Goal: Navigation & Orientation: Find specific page/section

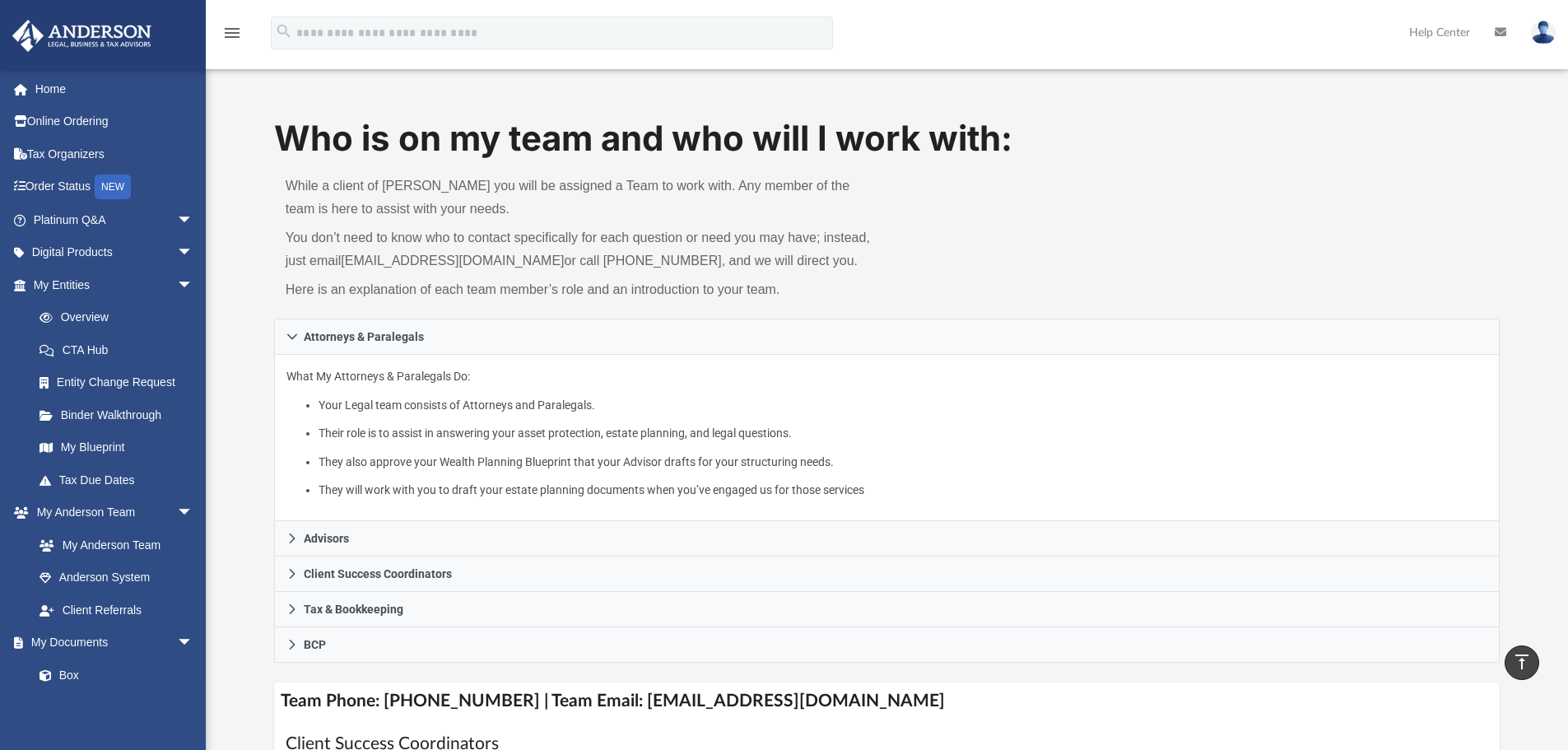
scroll to position [411, 0]
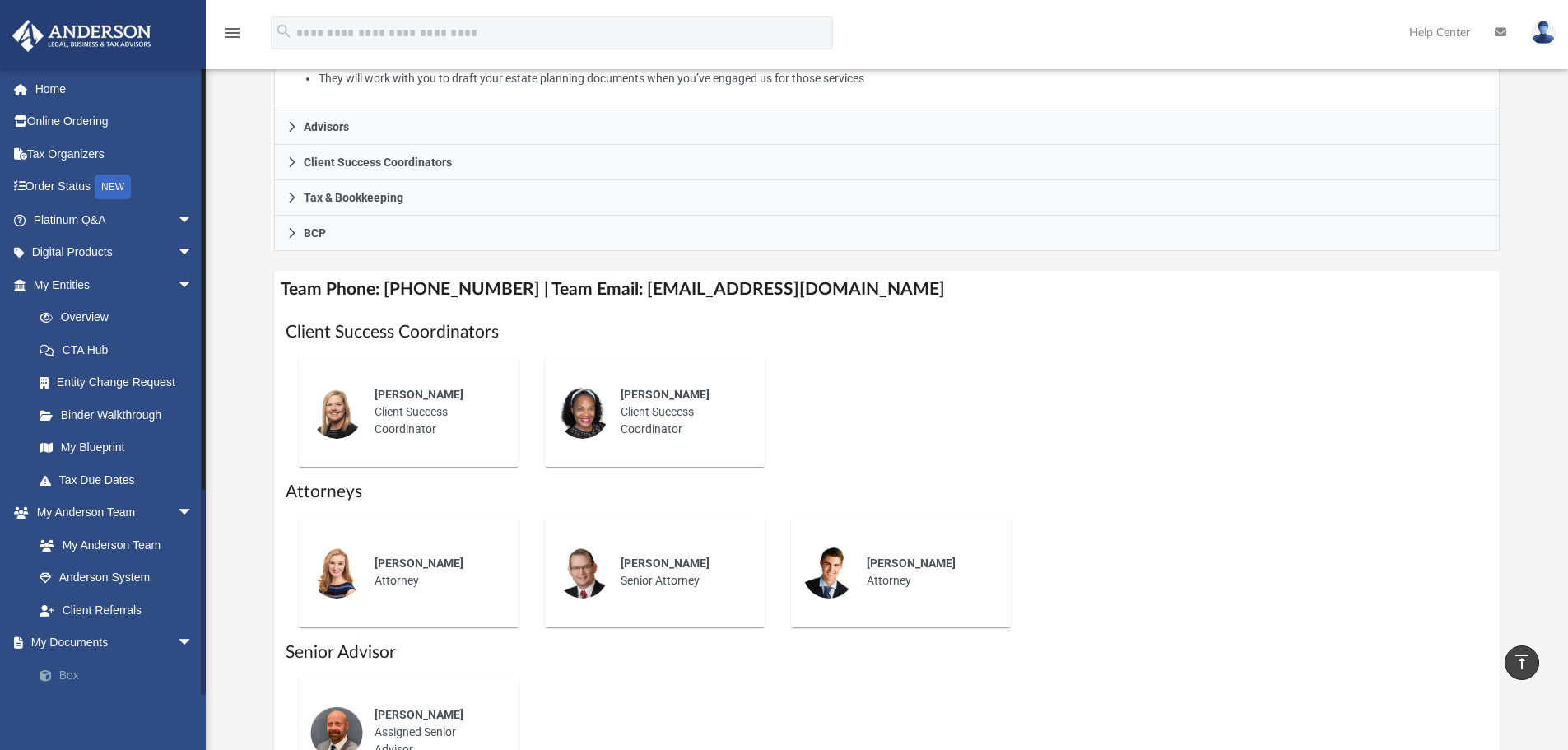
click at [66, 677] on link "Box" at bounding box center [120, 674] width 195 height 33
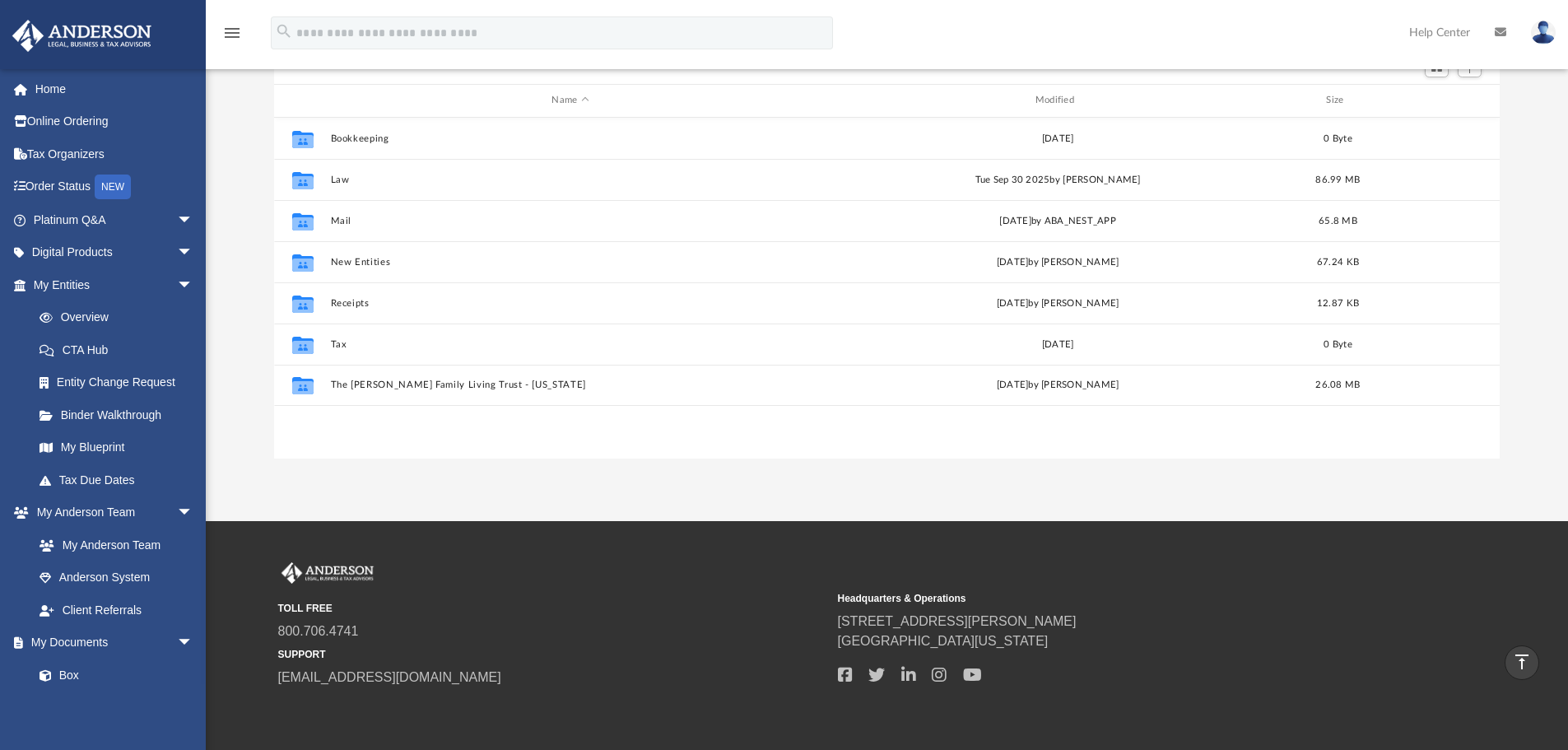
scroll to position [83, 0]
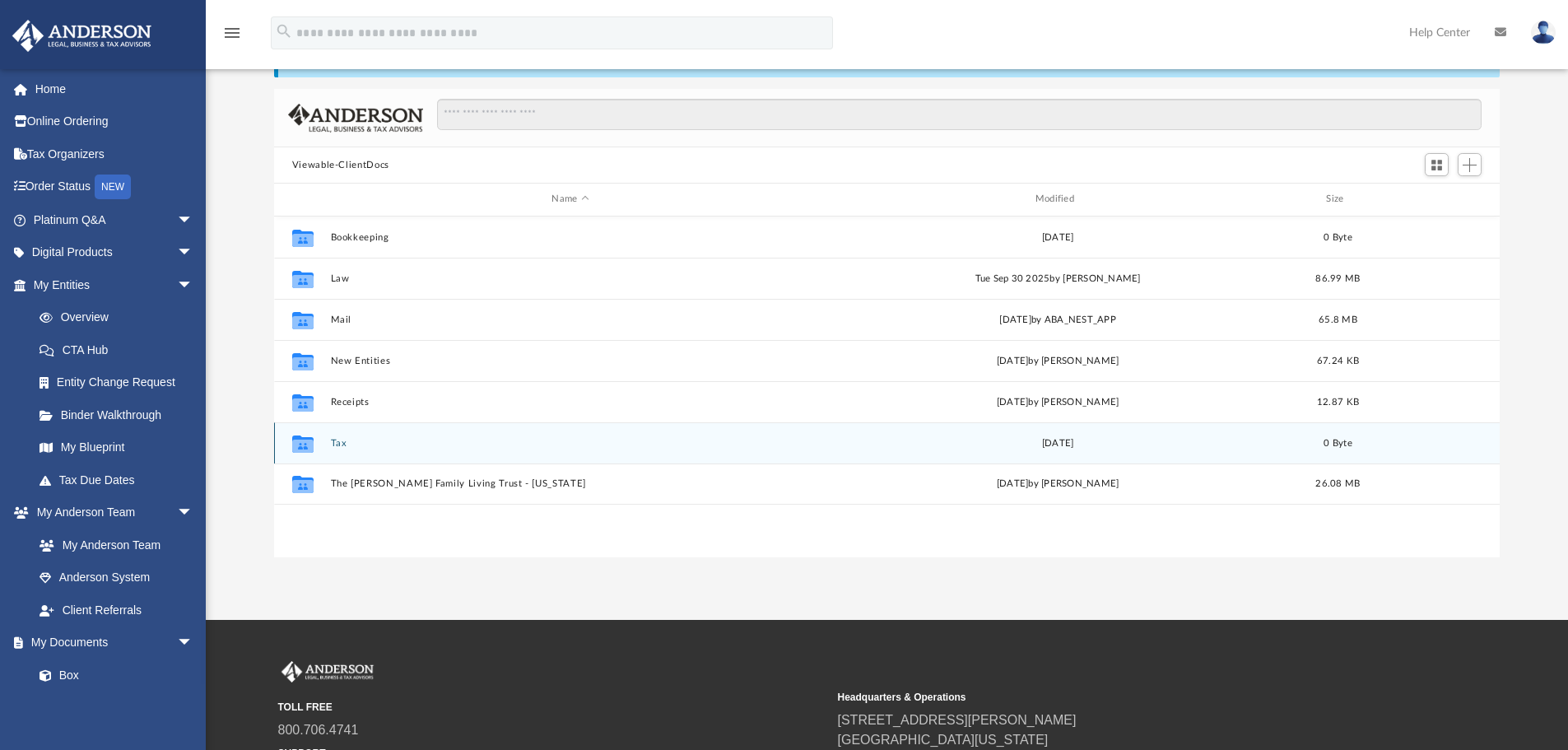
click at [327, 442] on div "Collaborated Folder Tax Thu Jun 15 2023 0 Byte" at bounding box center [887, 442] width 1227 height 41
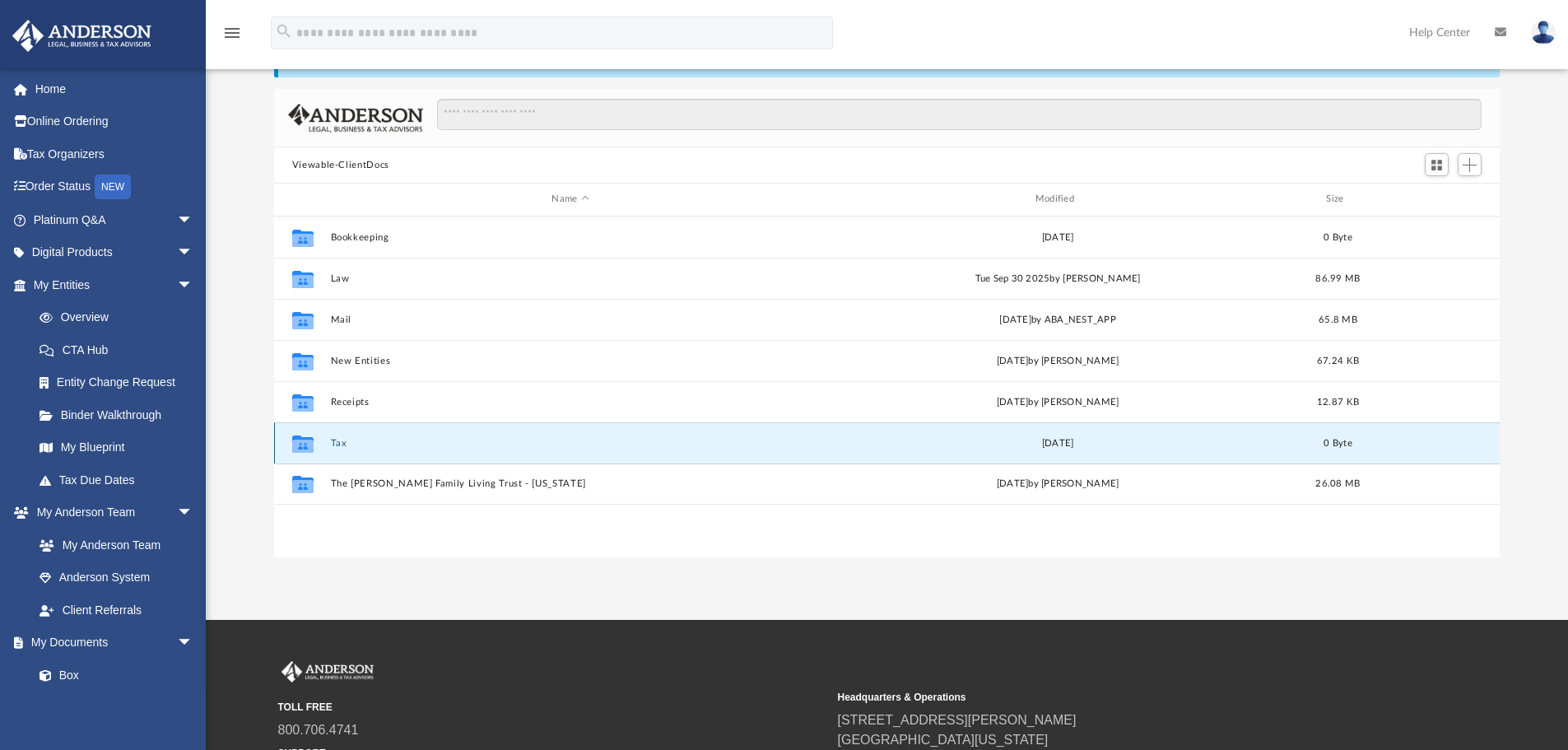
click at [327, 442] on div "Collaborated Folder Tax Thu Jun 15 2023 0 Byte" at bounding box center [887, 442] width 1227 height 41
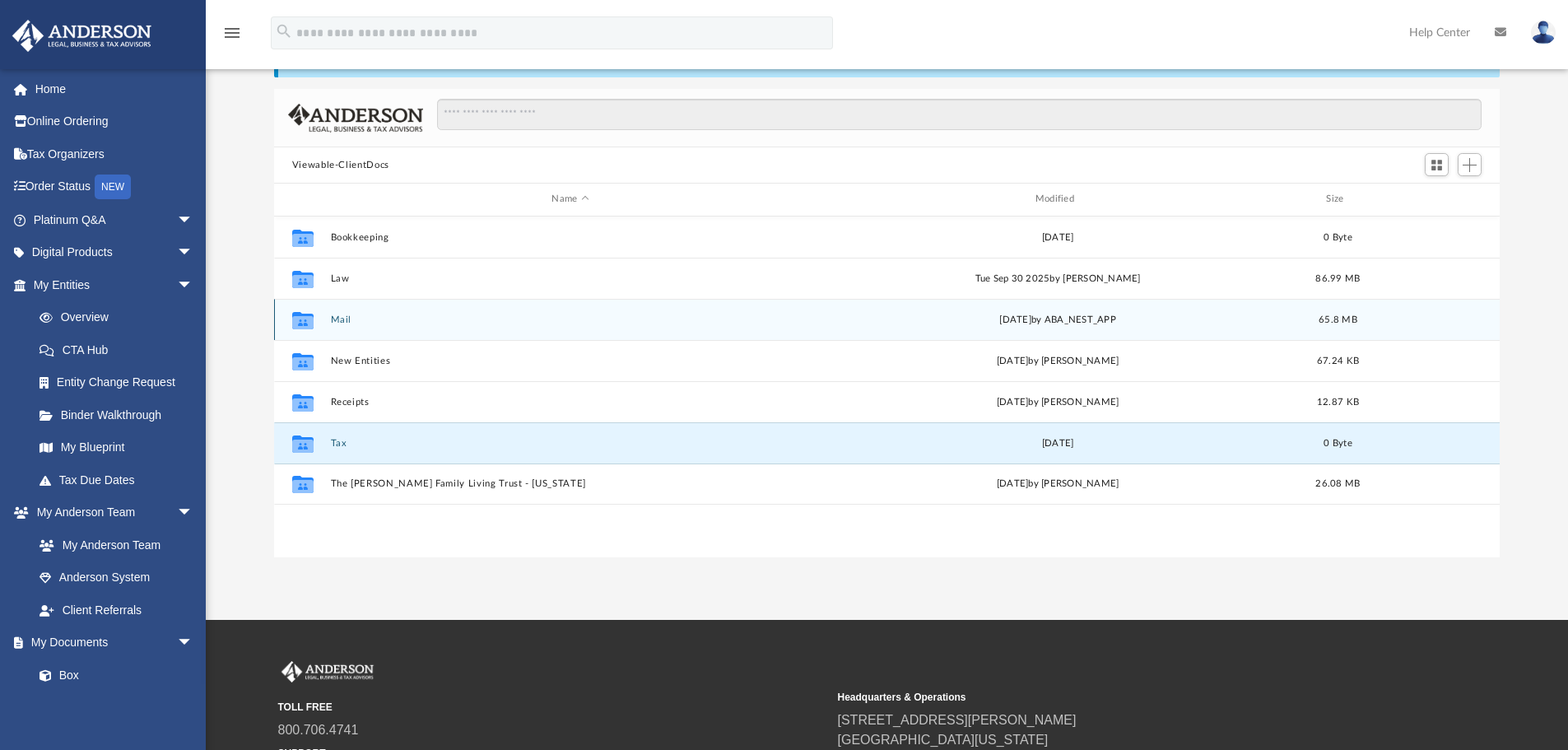
click at [334, 317] on button "Mail" at bounding box center [569, 319] width 480 height 10
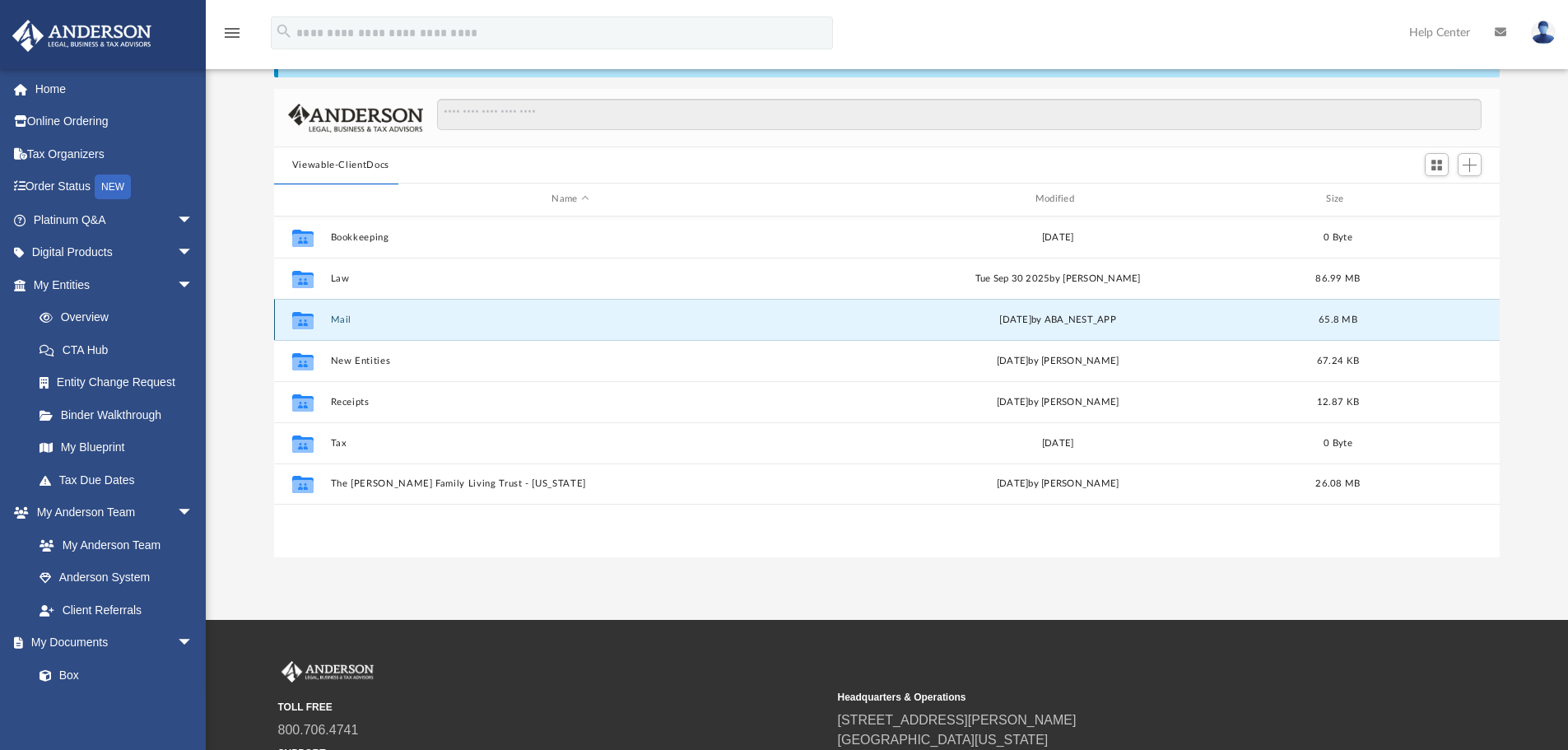
click at [338, 317] on button "Mail" at bounding box center [569, 319] width 480 height 10
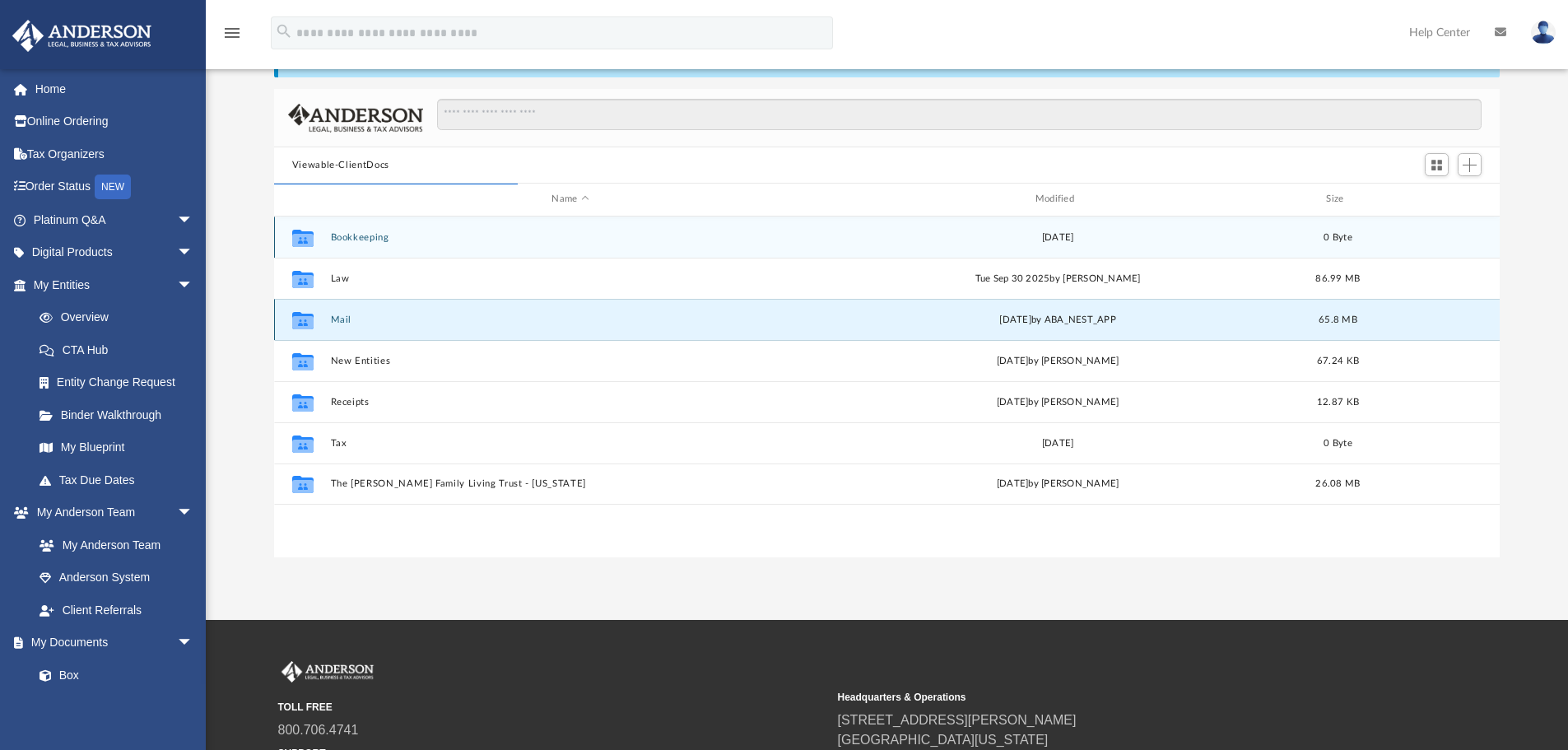
scroll to position [311, 1214]
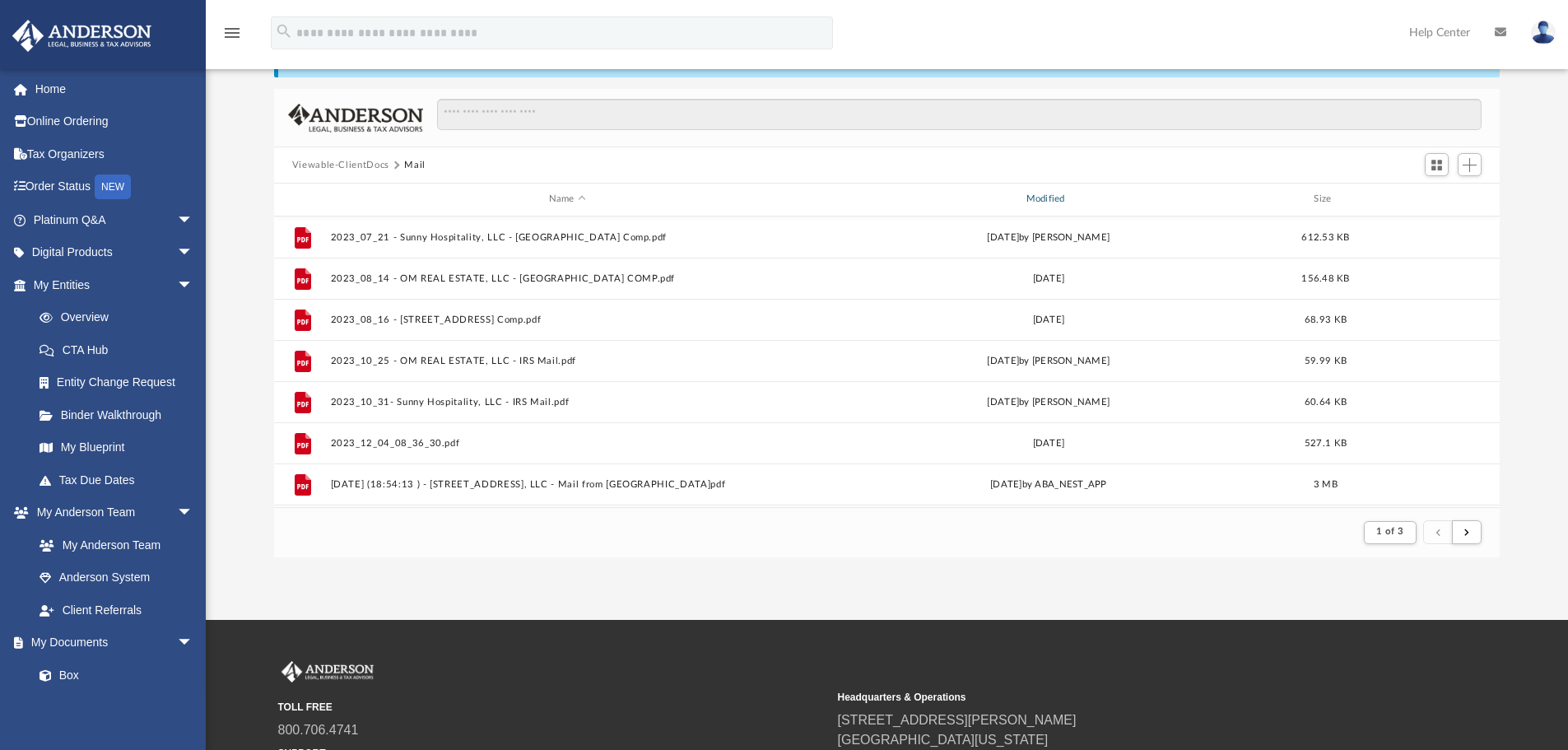
click at [1027, 198] on div "Modified" at bounding box center [1048, 199] width 474 height 15
click at [1042, 196] on div "Modified" at bounding box center [1048, 199] width 474 height 15
click at [1473, 528] on button "submit" at bounding box center [1467, 531] width 29 height 24
click at [1465, 524] on button "submit" at bounding box center [1467, 531] width 29 height 24
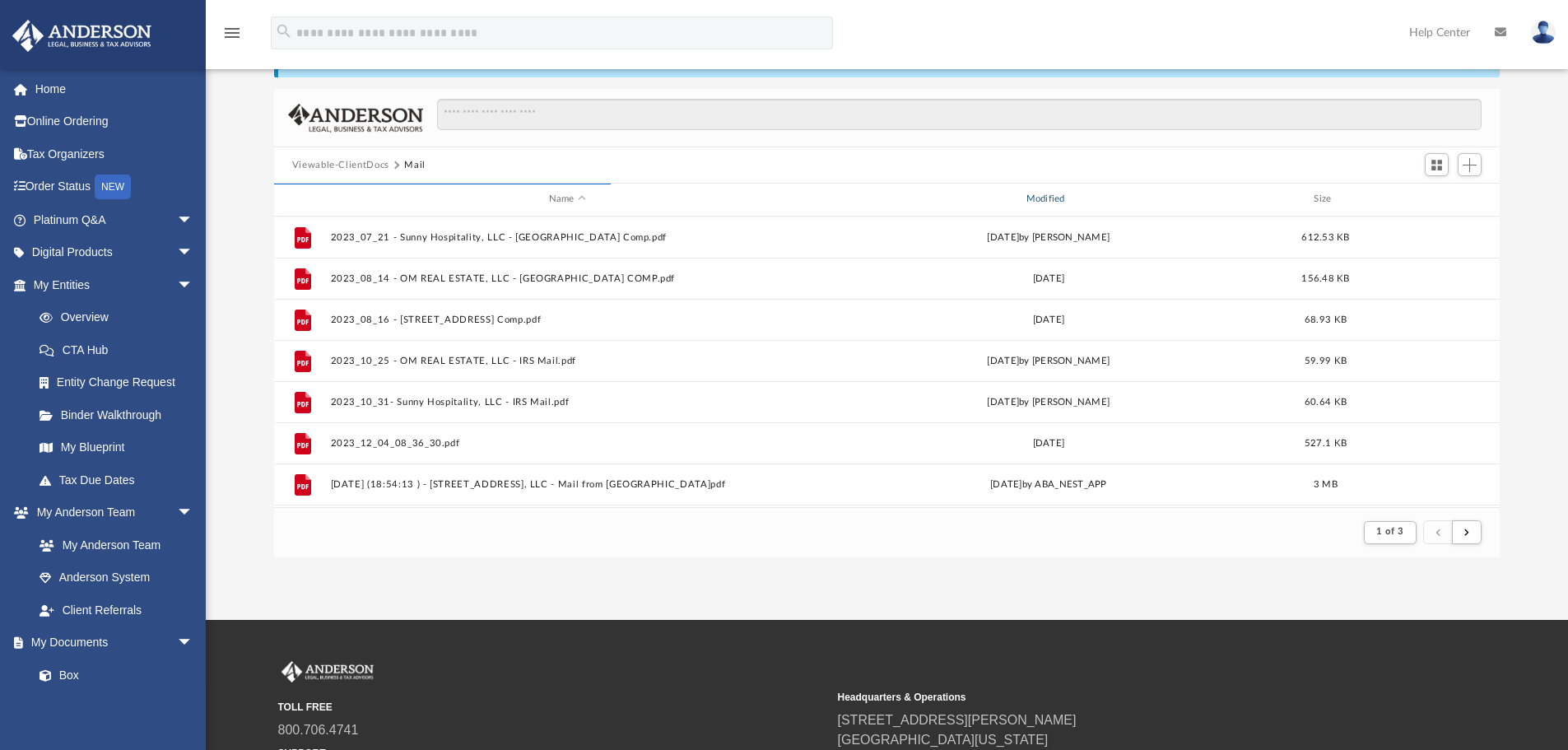
click at [1029, 199] on div "Modified" at bounding box center [1048, 199] width 474 height 15
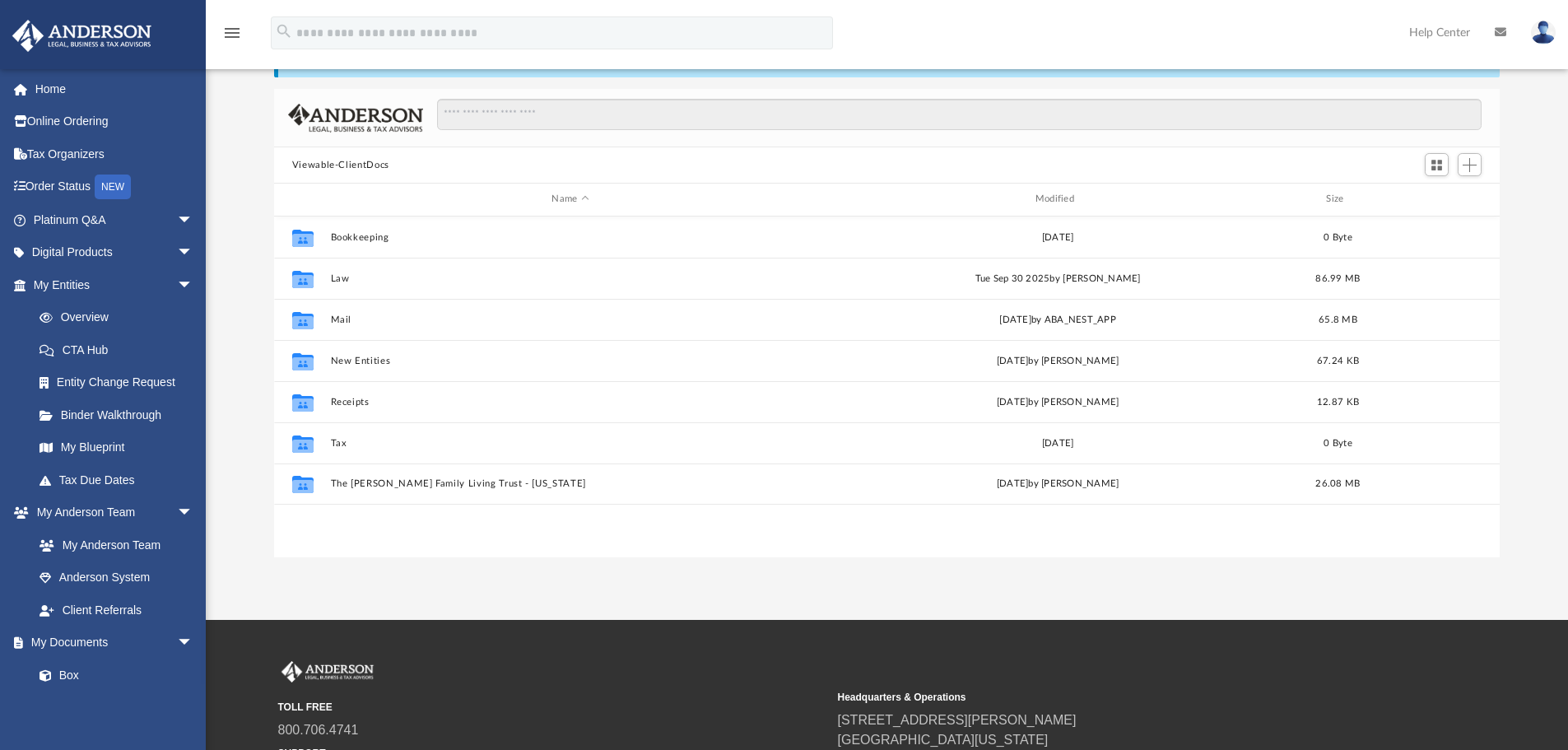
scroll to position [362, 1214]
click at [1064, 191] on div "Modified" at bounding box center [1057, 199] width 480 height 15
click at [1058, 203] on div "Modified" at bounding box center [1057, 199] width 480 height 15
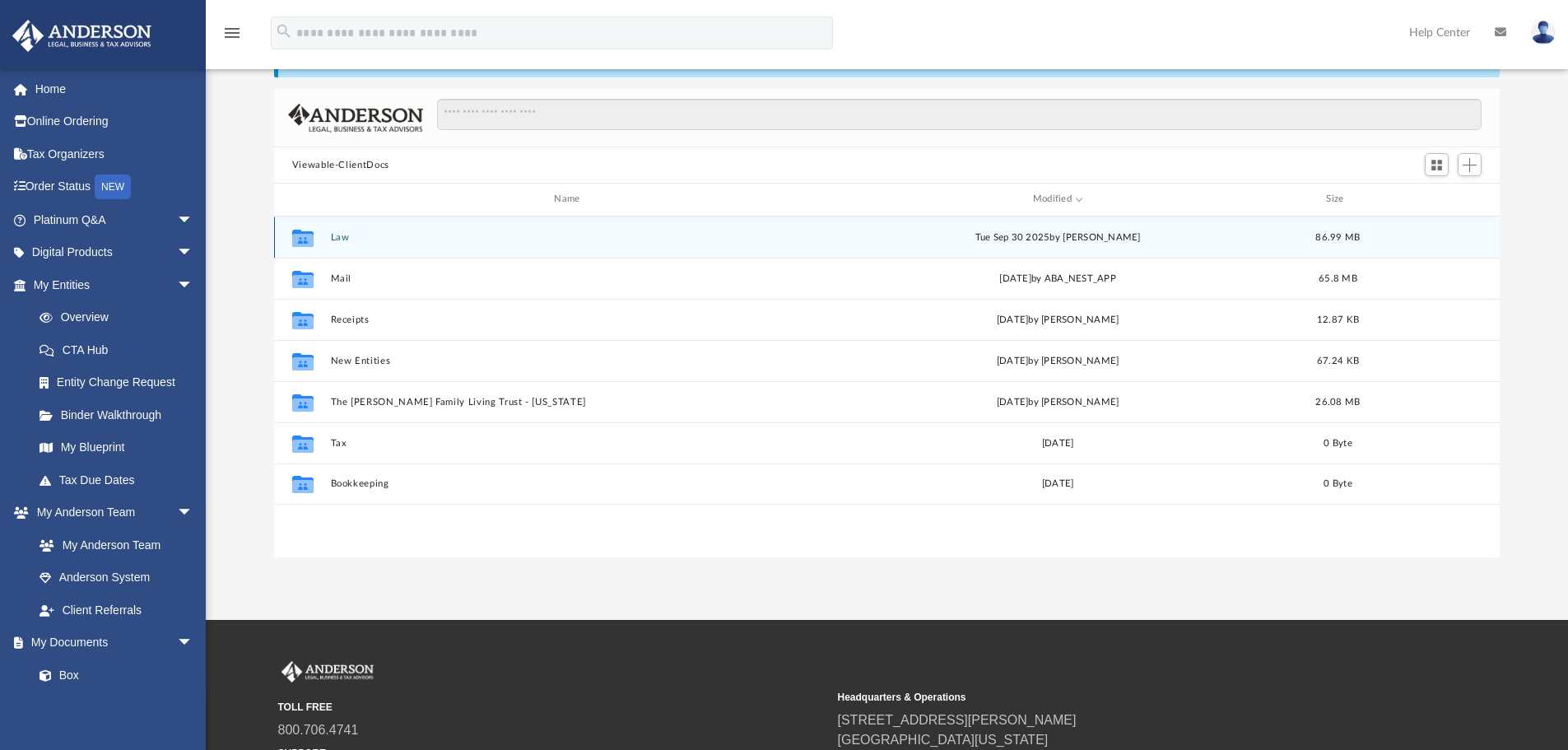
click at [328, 229] on div "Collaborated Folder Law [DATE] by [PERSON_NAME] 86.99 MB" at bounding box center [887, 237] width 1227 height 41
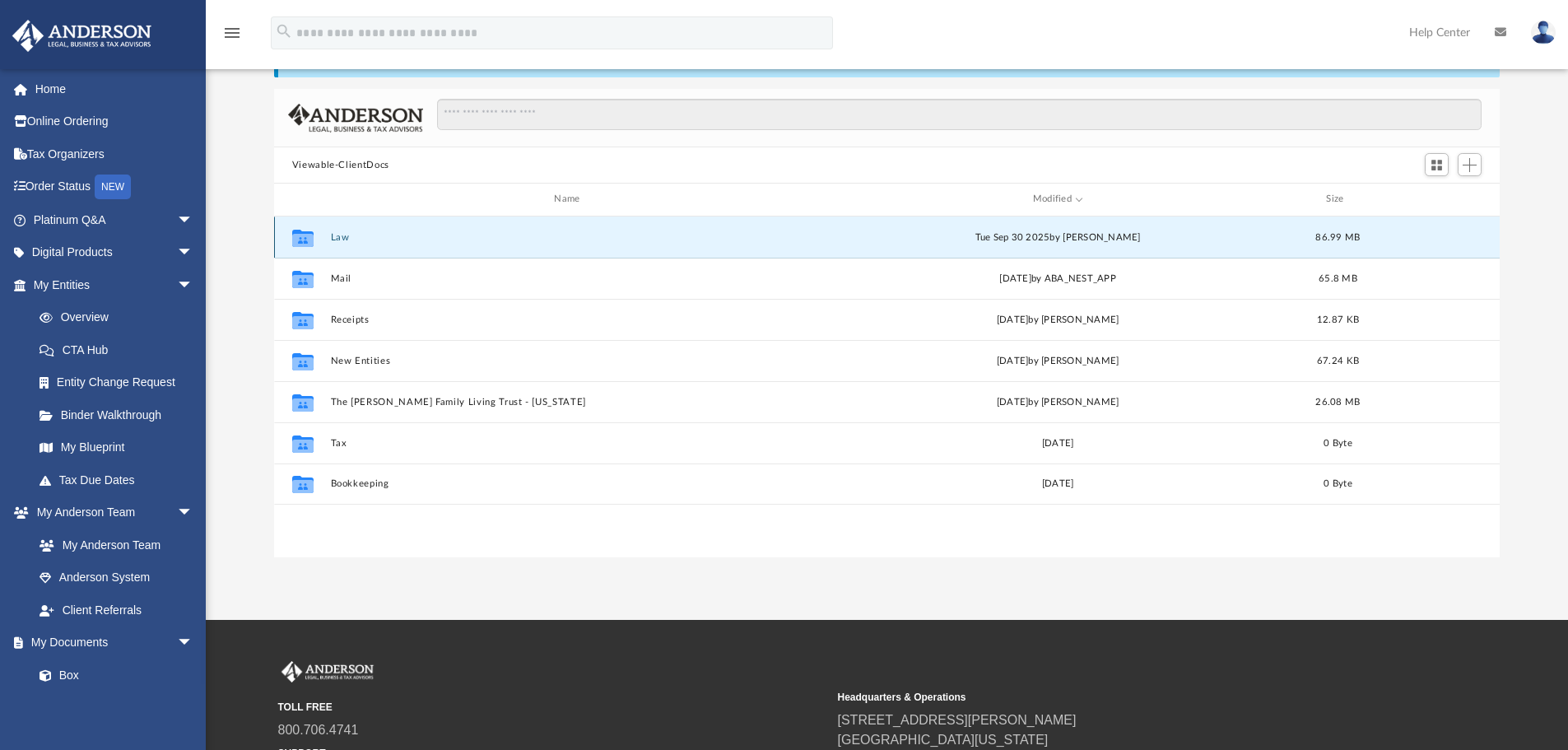
click at [1025, 233] on div "[DATE] by [PERSON_NAME]" at bounding box center [1057, 237] width 480 height 15
click at [336, 239] on button "Law" at bounding box center [569, 237] width 480 height 10
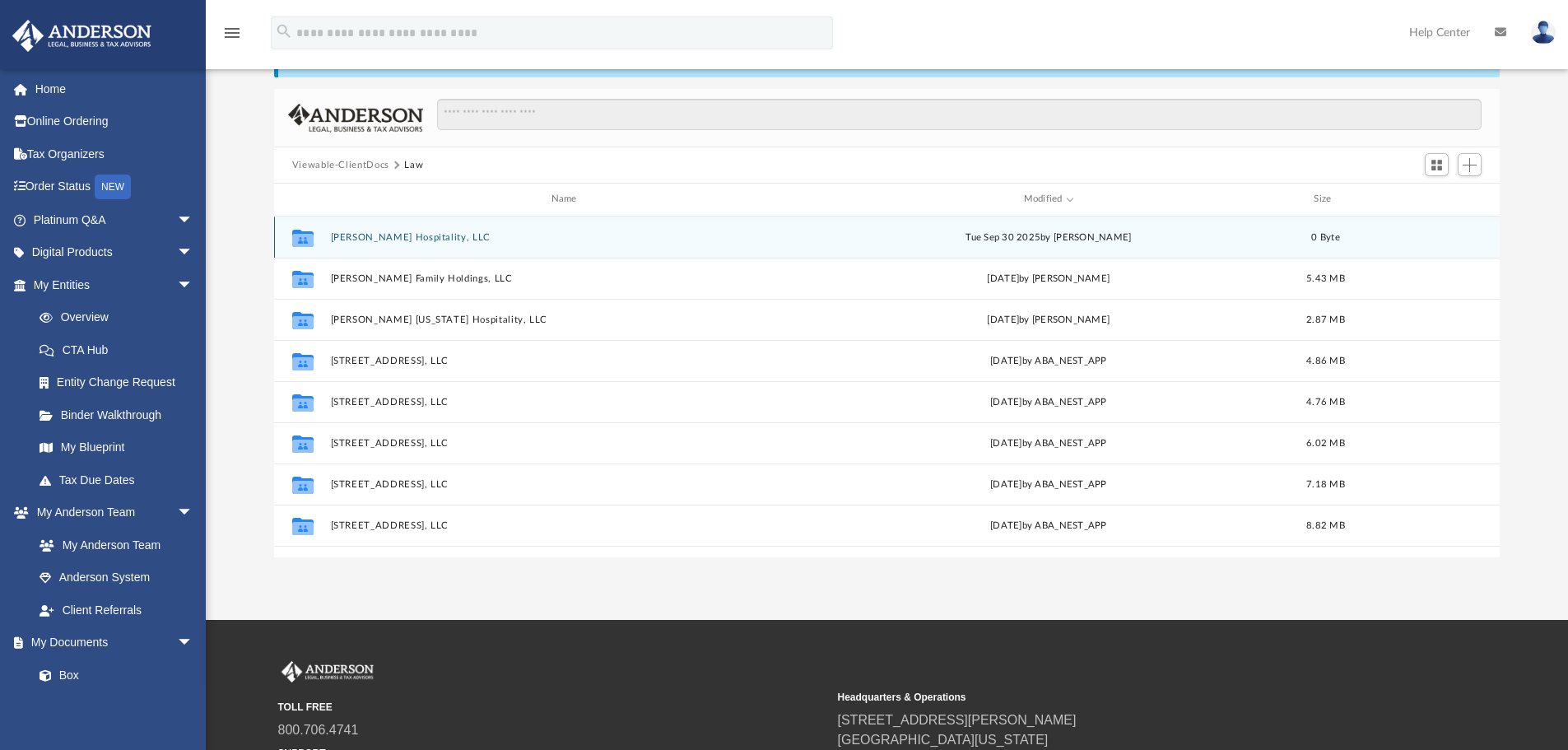
click at [336, 239] on button "[PERSON_NAME] Hospitality, LLC" at bounding box center [567, 237] width 474 height 10
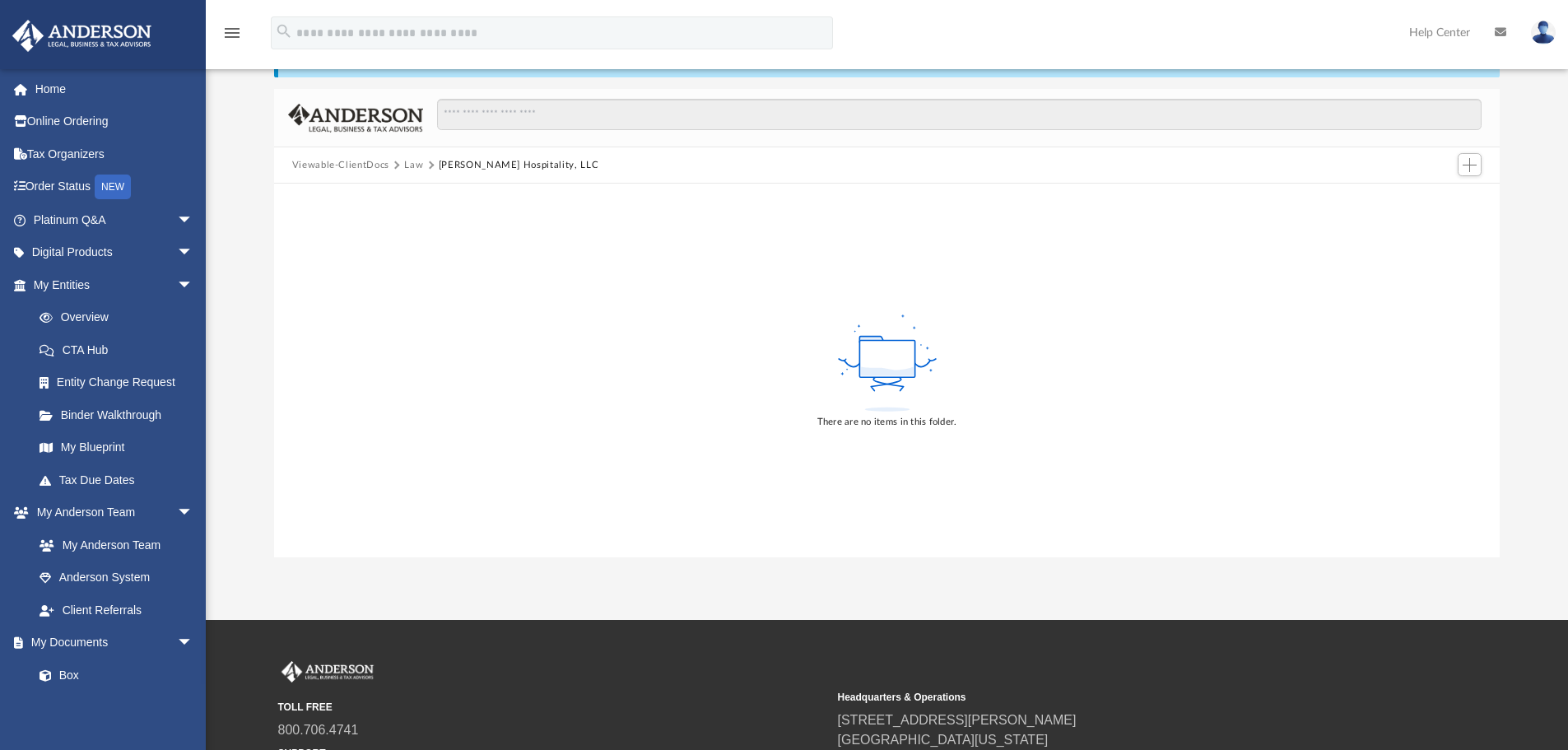
click at [499, 161] on button "[PERSON_NAME] Hospitality, LLC" at bounding box center [518, 166] width 160 height 15
click at [398, 167] on span "Viewable-ClientDocs" at bounding box center [348, 166] width 113 height 15
click at [416, 168] on button "Law" at bounding box center [414, 166] width 19 height 15
